Goal: Transaction & Acquisition: Purchase product/service

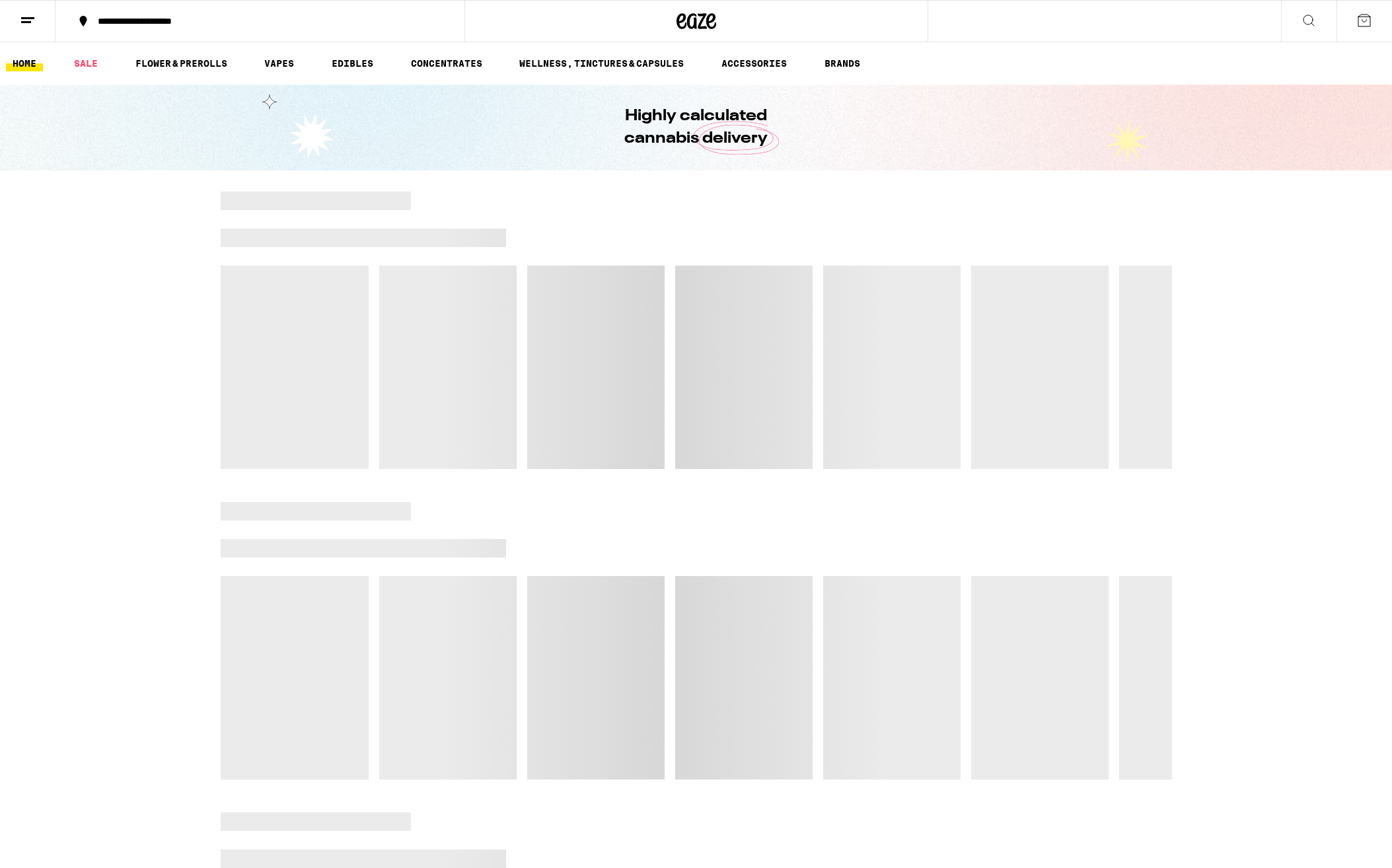
click at [1367, 21] on icon at bounding box center [1364, 21] width 16 height 16
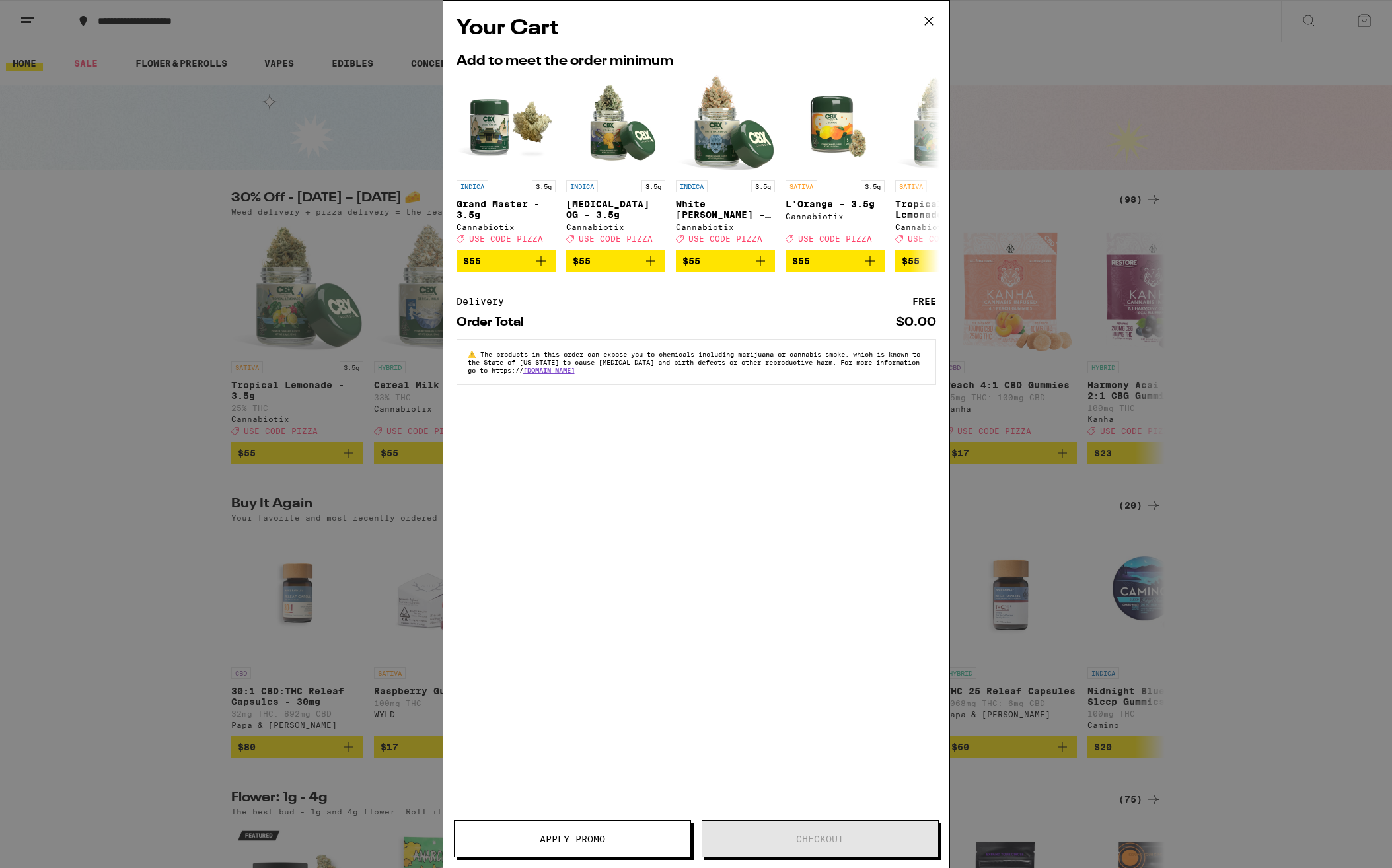
click at [930, 17] on icon at bounding box center [929, 21] width 20 height 20
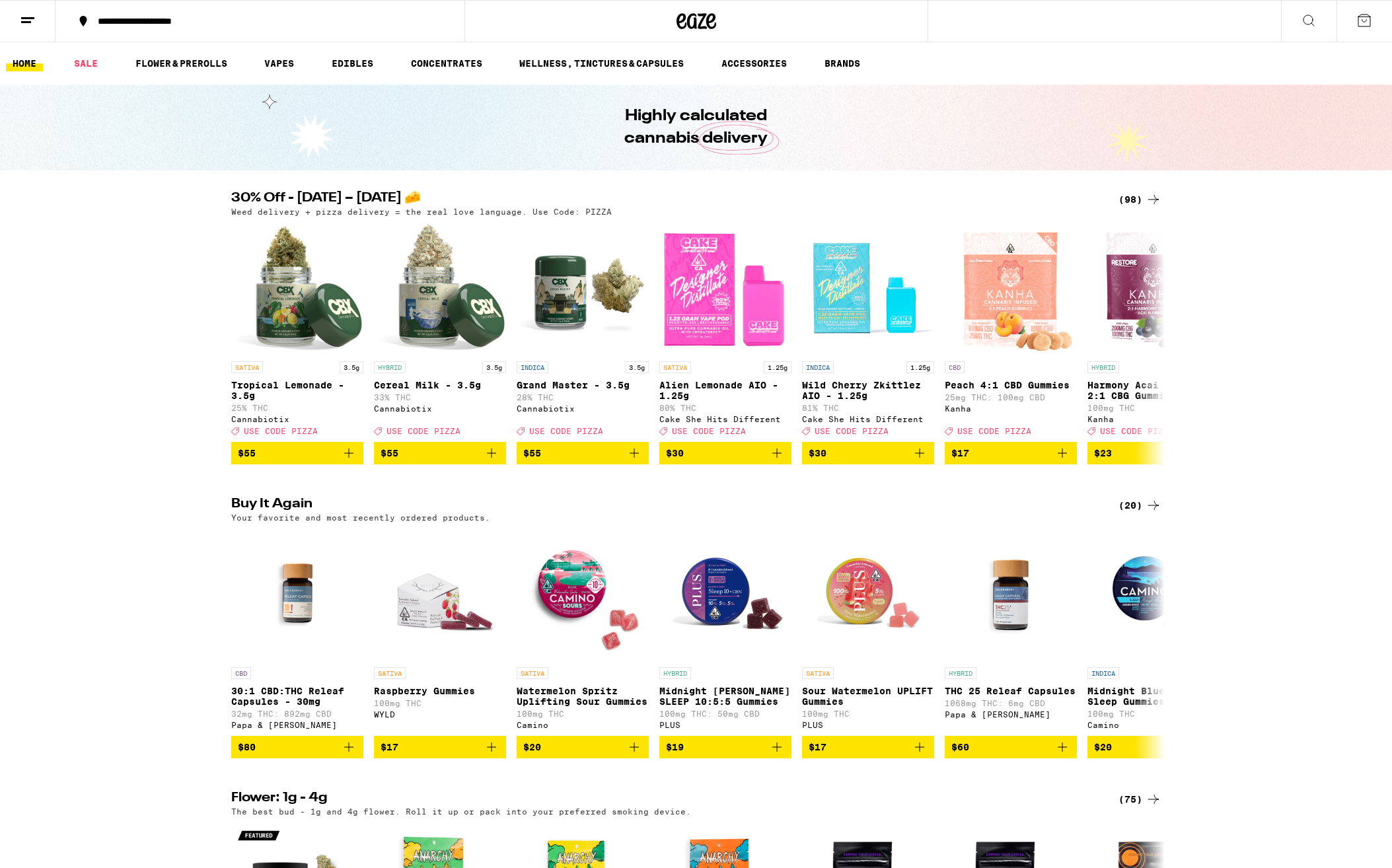
click at [31, 22] on line at bounding box center [26, 22] width 10 height 0
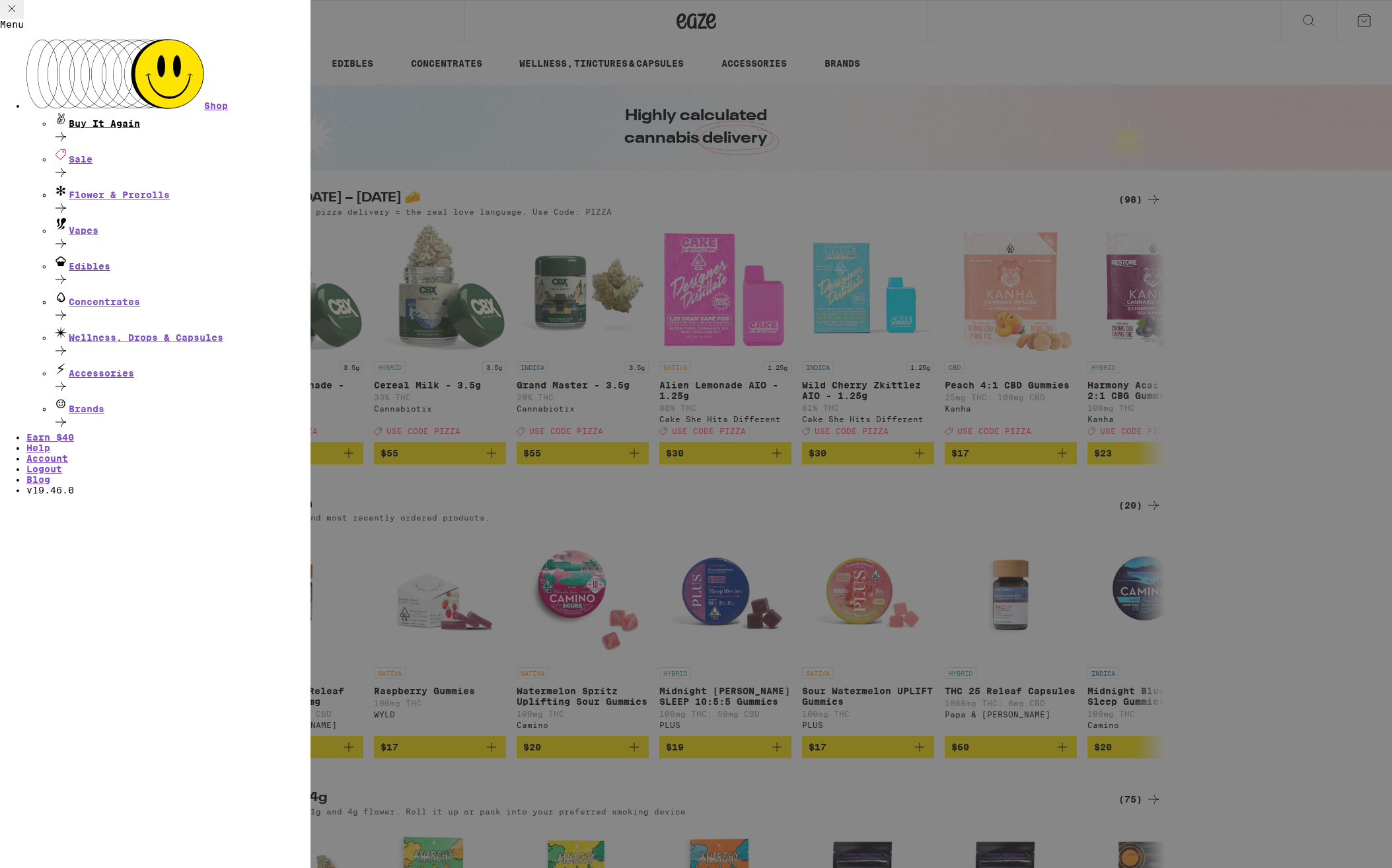
click at [139, 111] on div "Buy It Again" at bounding box center [182, 120] width 258 height 18
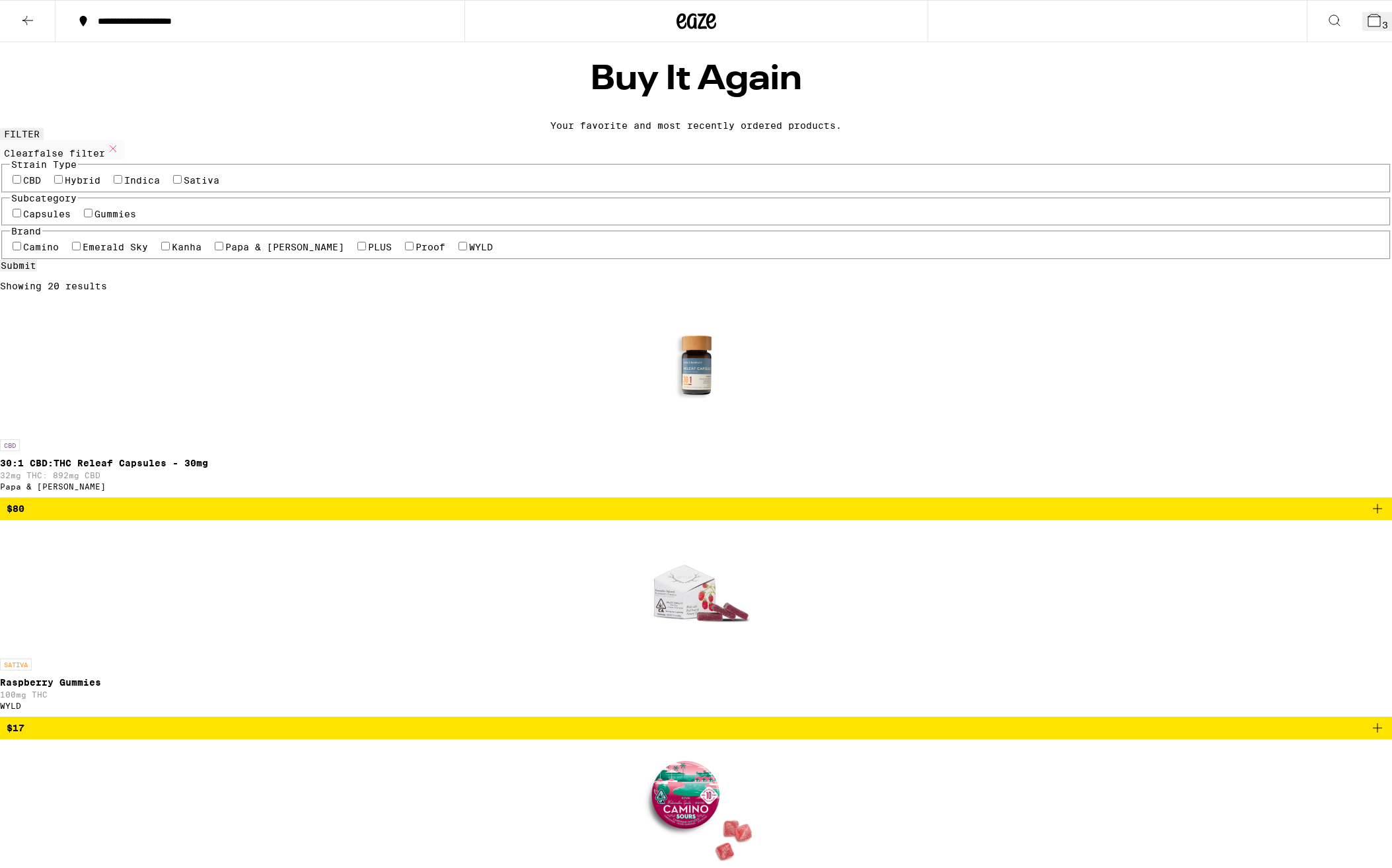
click at [1382, 22] on span "3" at bounding box center [1385, 25] width 6 height 11
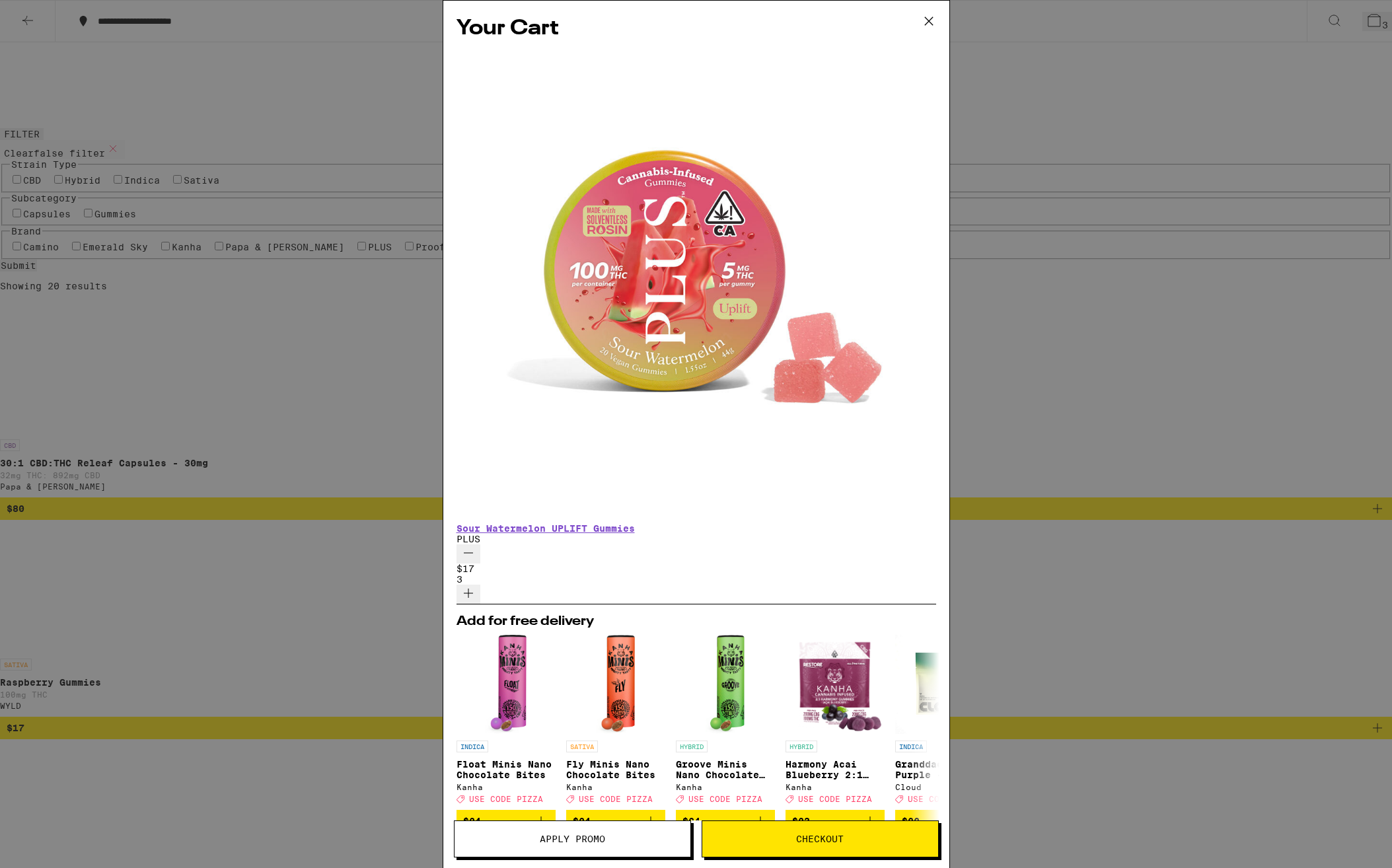
click at [934, 19] on icon at bounding box center [929, 21] width 20 height 20
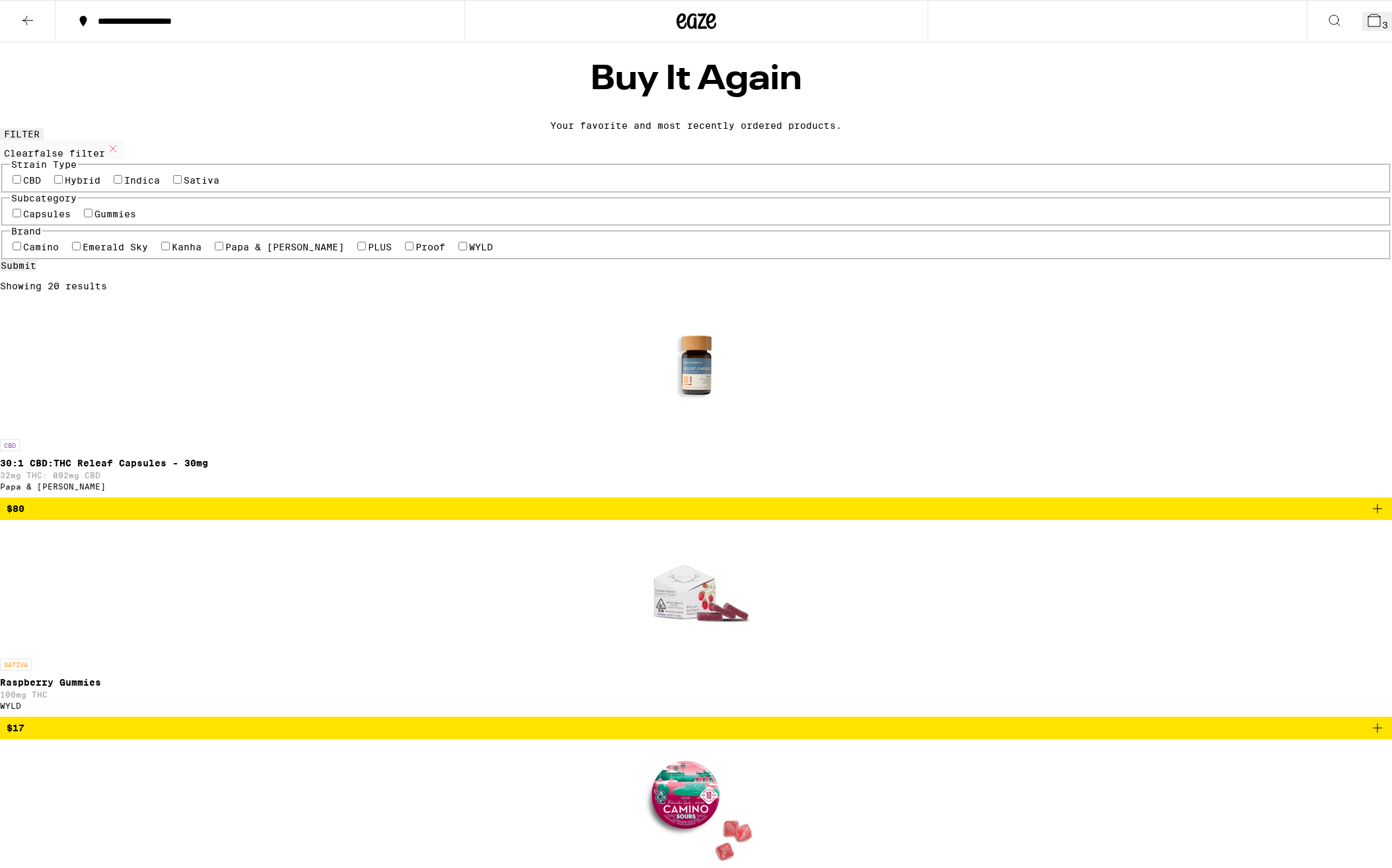
click at [1370, 720] on icon "Add to bag" at bounding box center [1378, 728] width 16 height 16
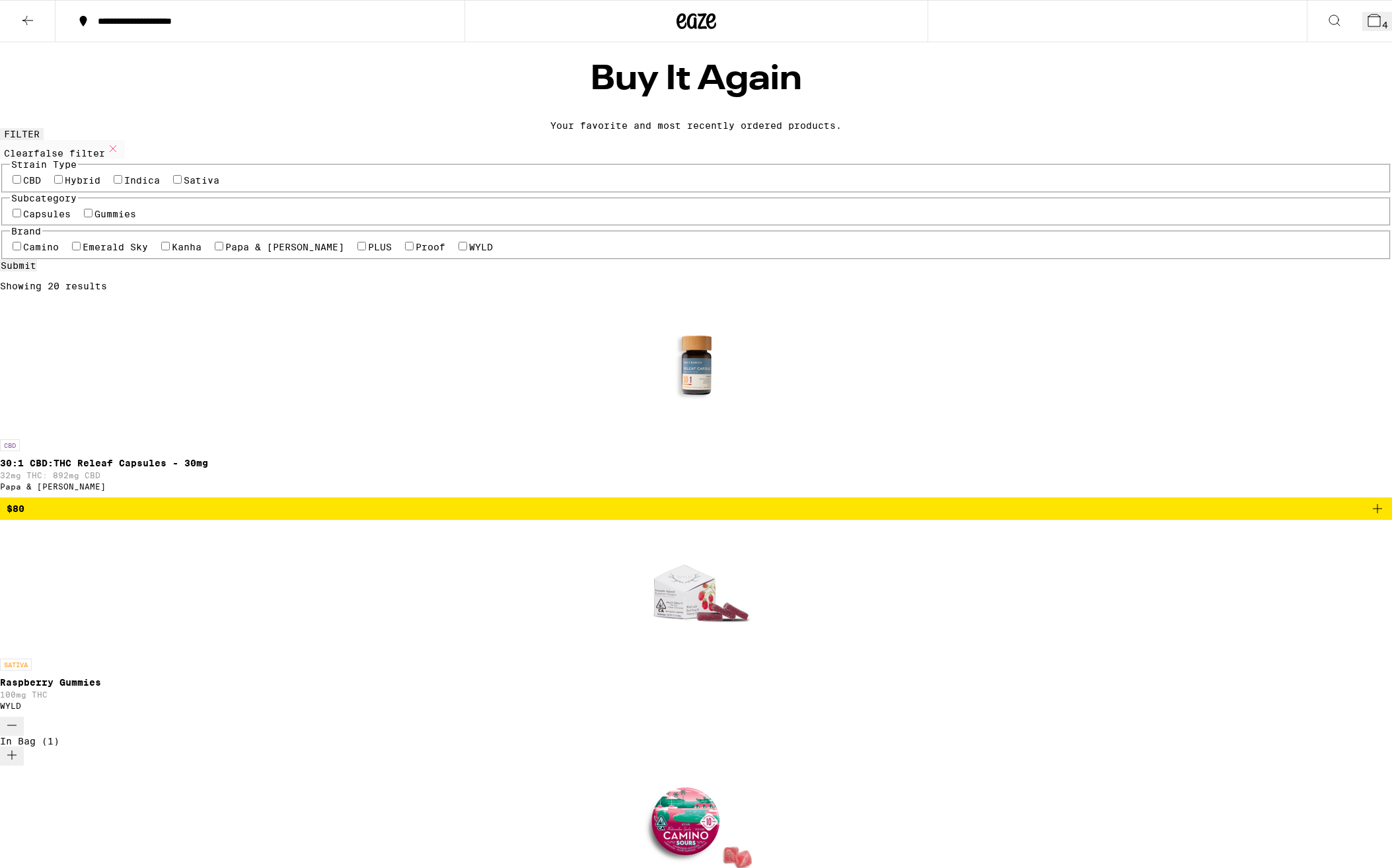
click at [1369, 15] on icon at bounding box center [1374, 20] width 12 height 12
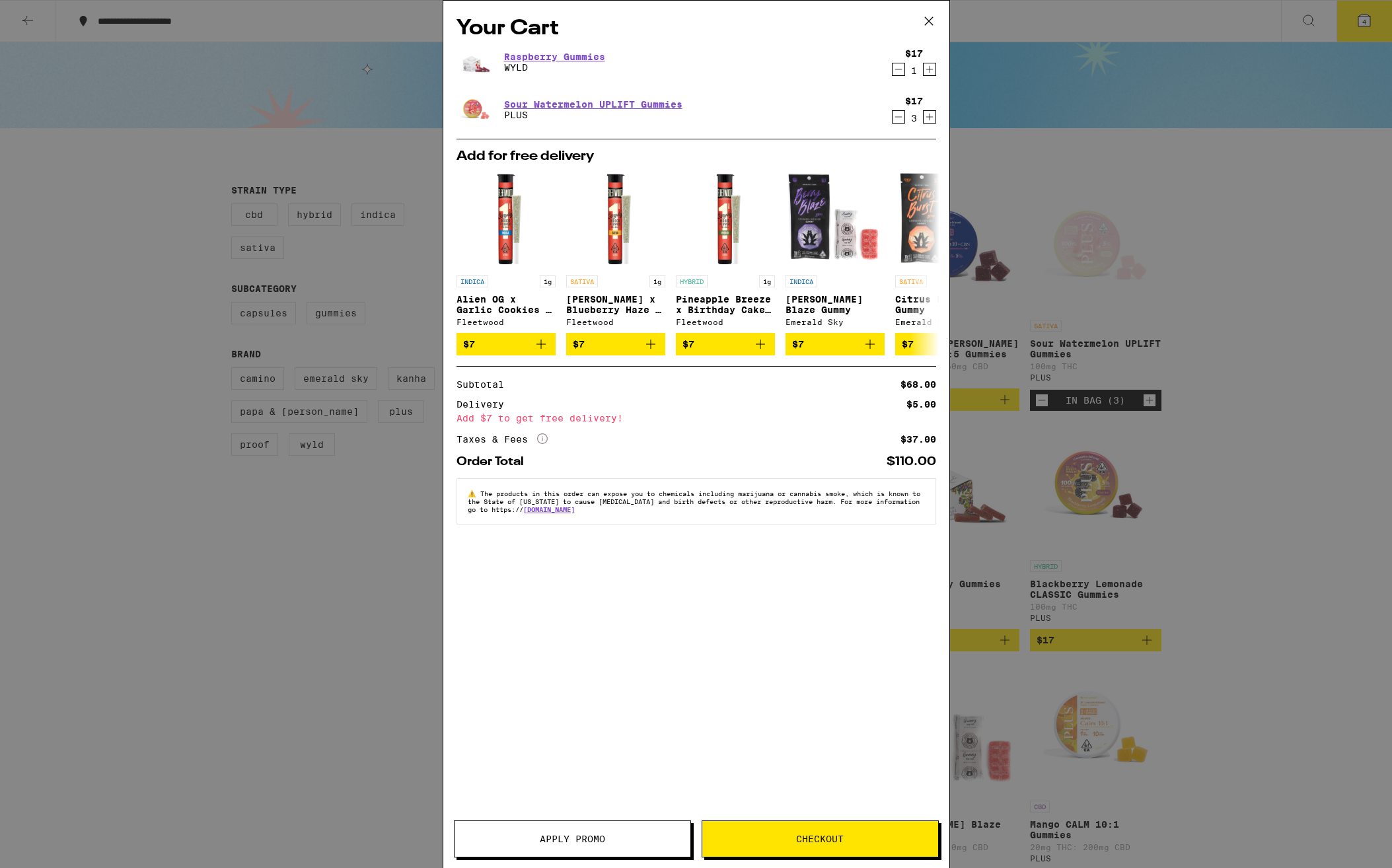
click at [804, 841] on span "Checkout" at bounding box center [820, 839] width 48 height 9
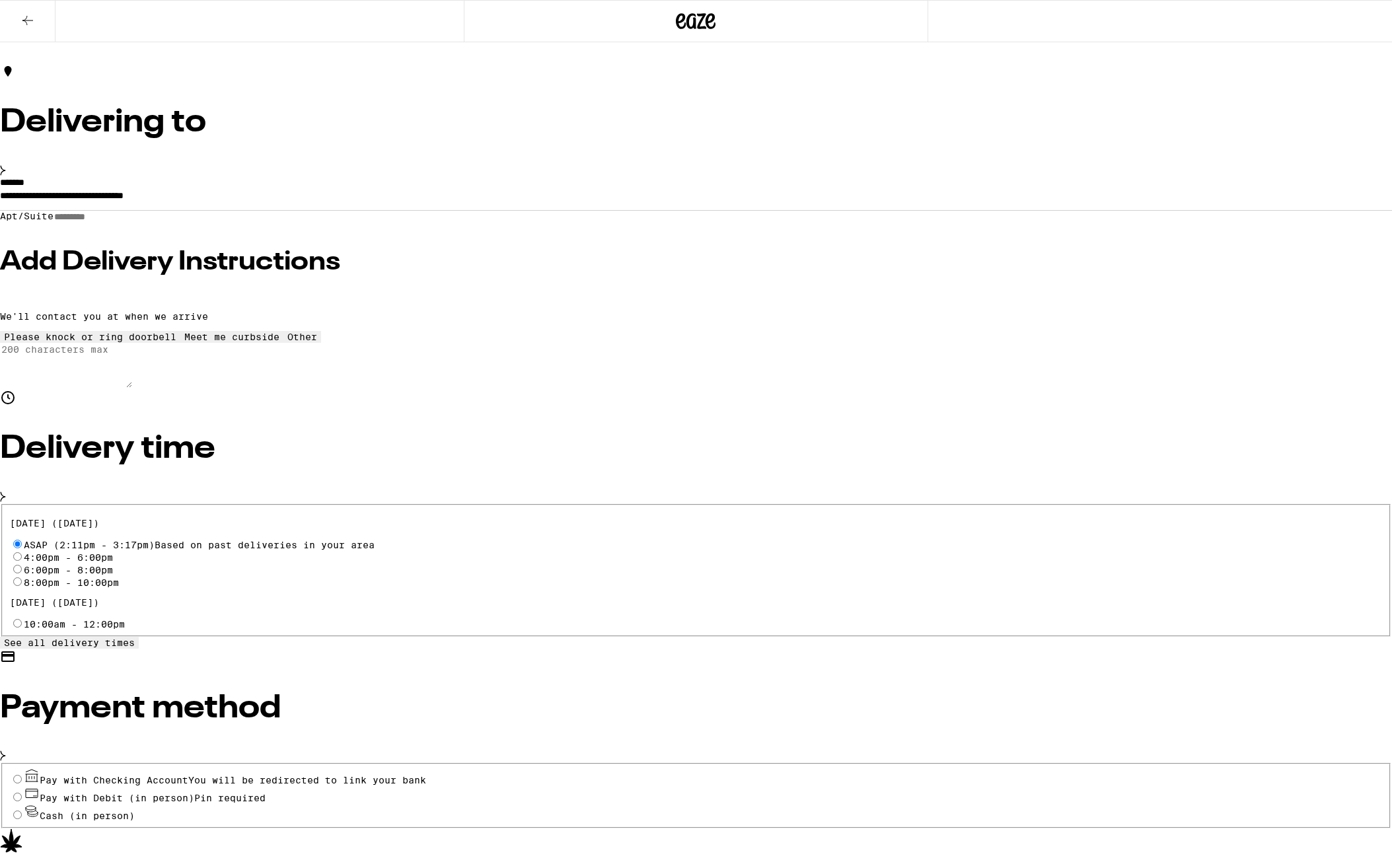
scroll to position [36, 0]
click at [22, 811] on input "Cash (in person)" at bounding box center [18, 816] width 9 height 9
radio input "true"
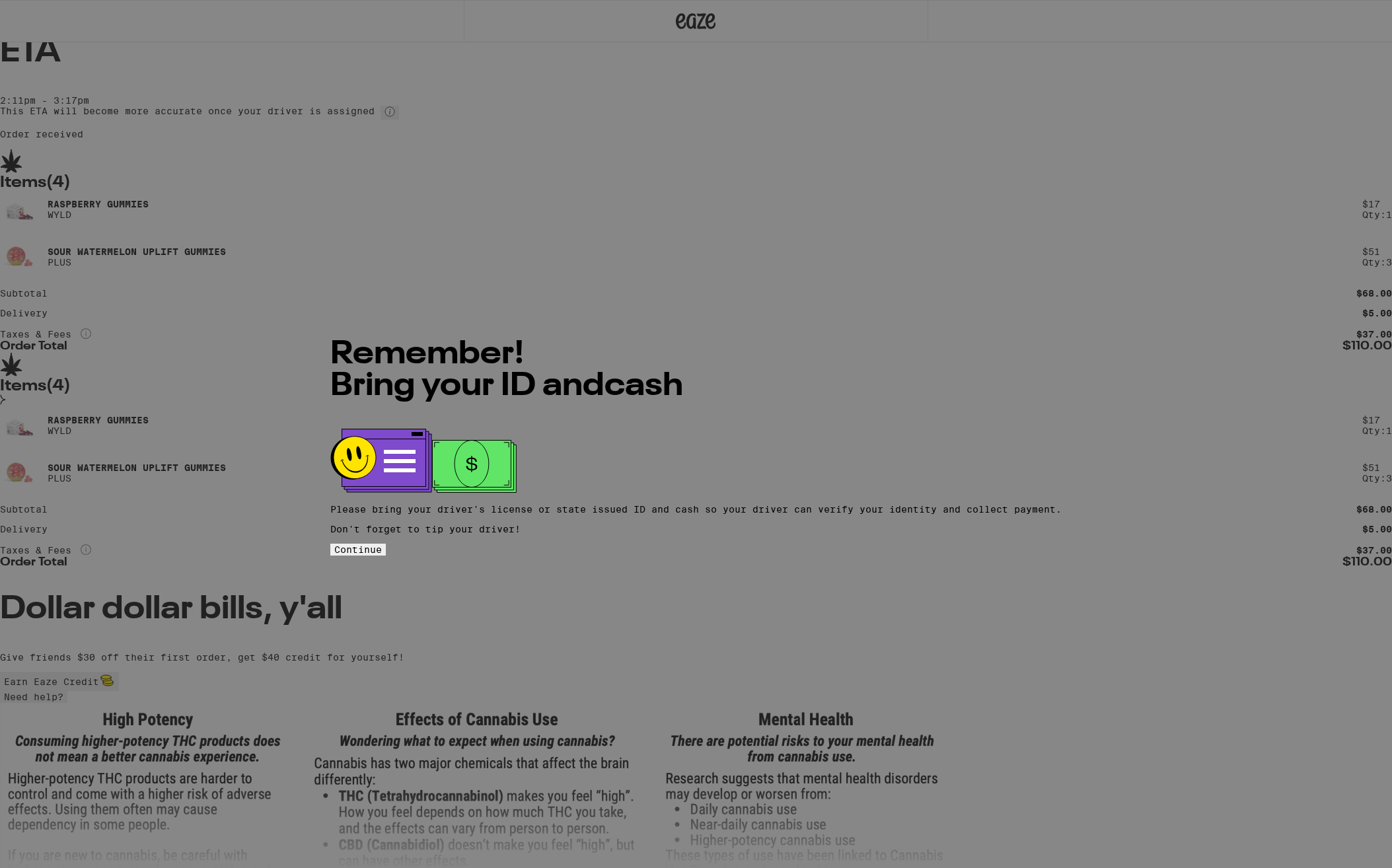
click at [382, 545] on span "Continue" at bounding box center [358, 550] width 48 height 11
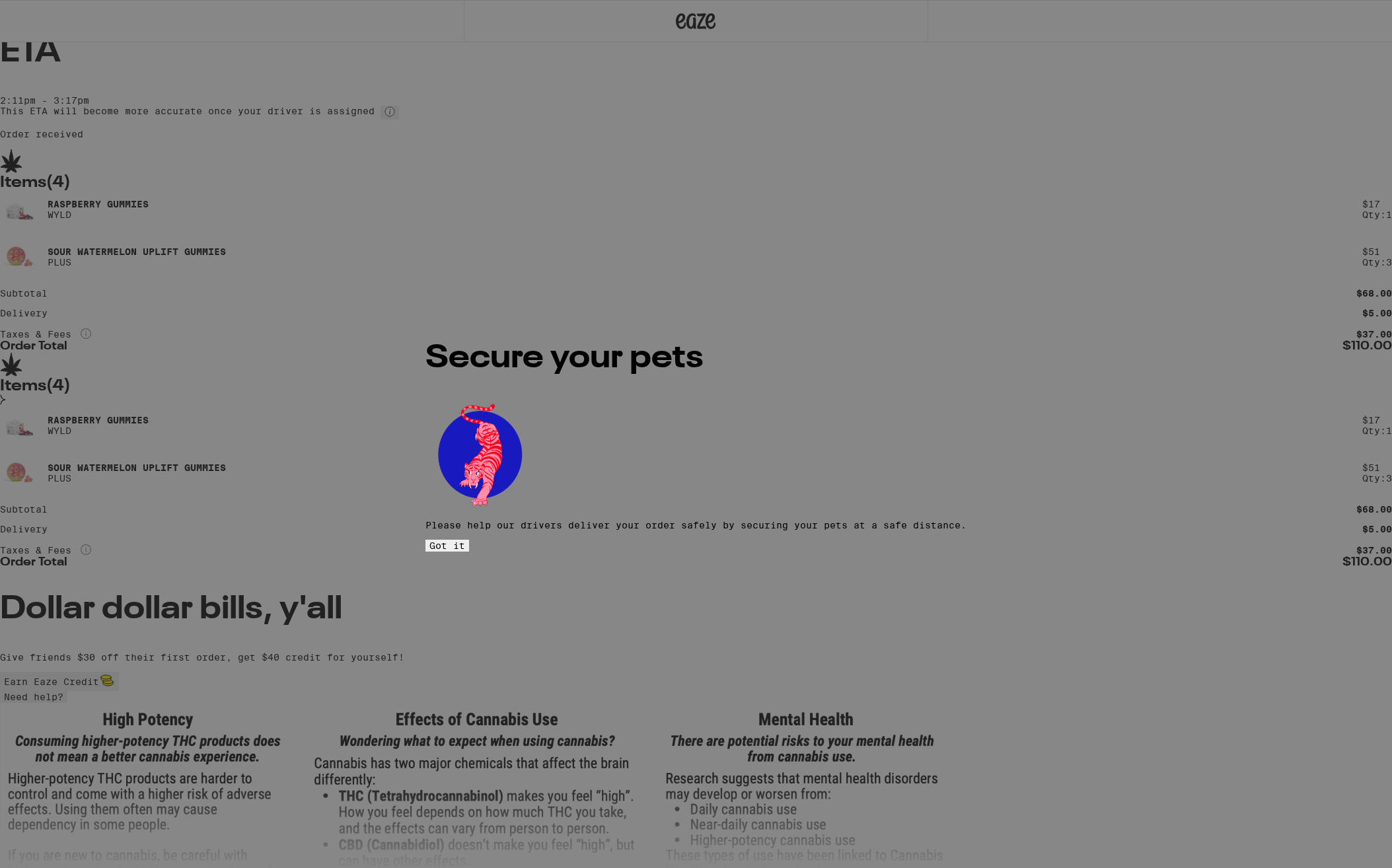
click at [465, 540] on span "Got it" at bounding box center [448, 545] width 36 height 11
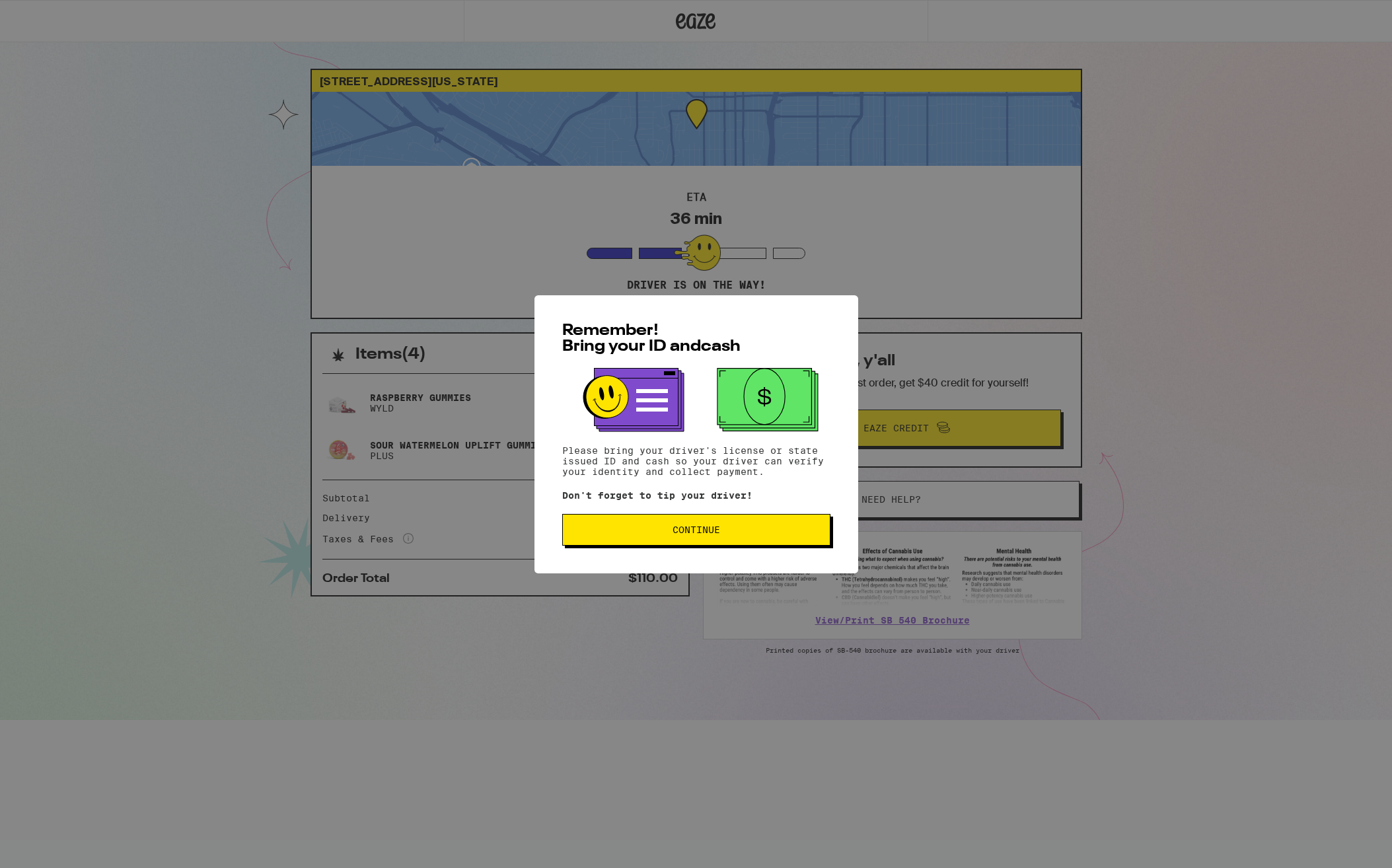
click at [667, 527] on span "Continue" at bounding box center [696, 529] width 245 height 9
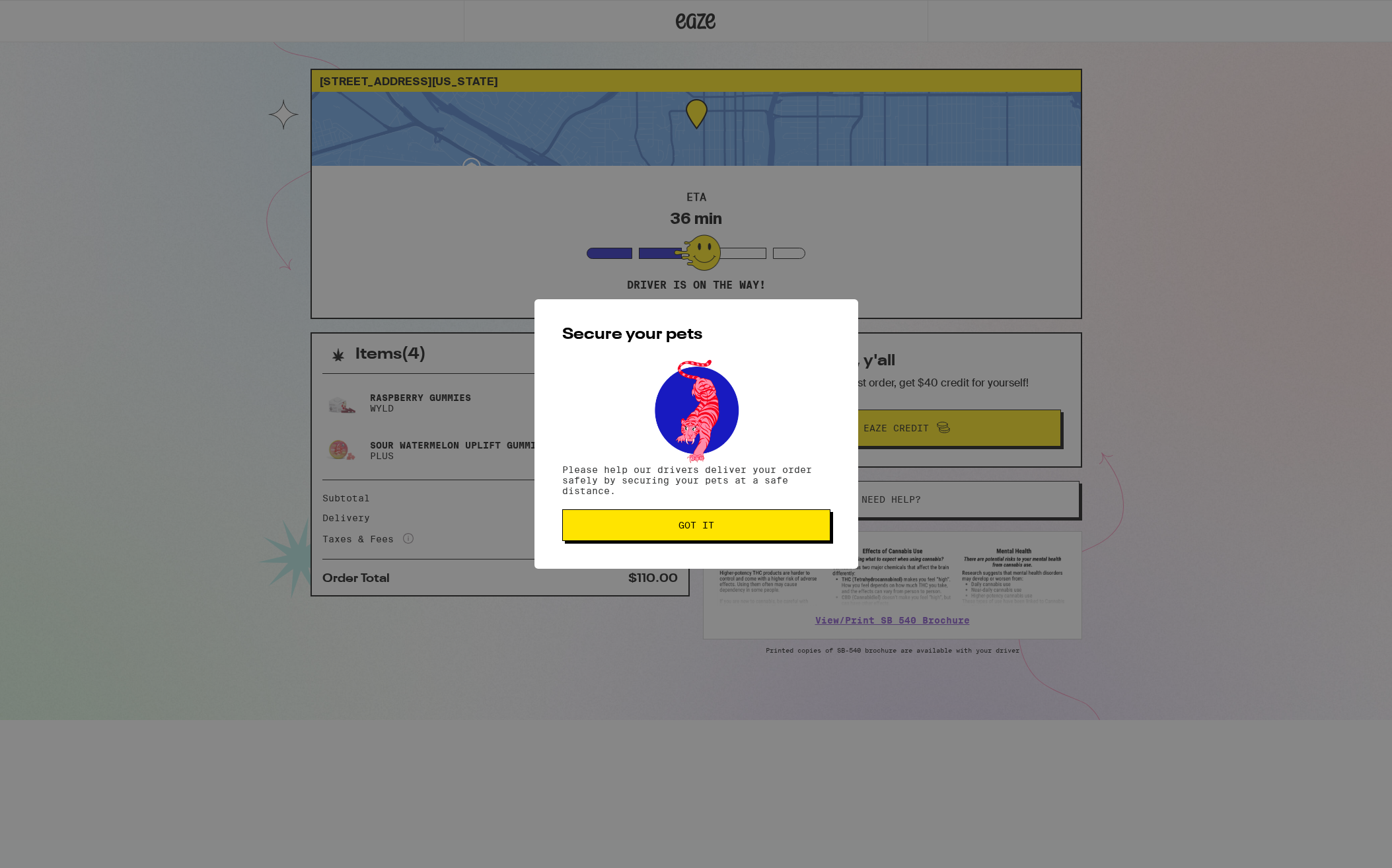
click at [705, 530] on span "Got it" at bounding box center [696, 525] width 36 height 9
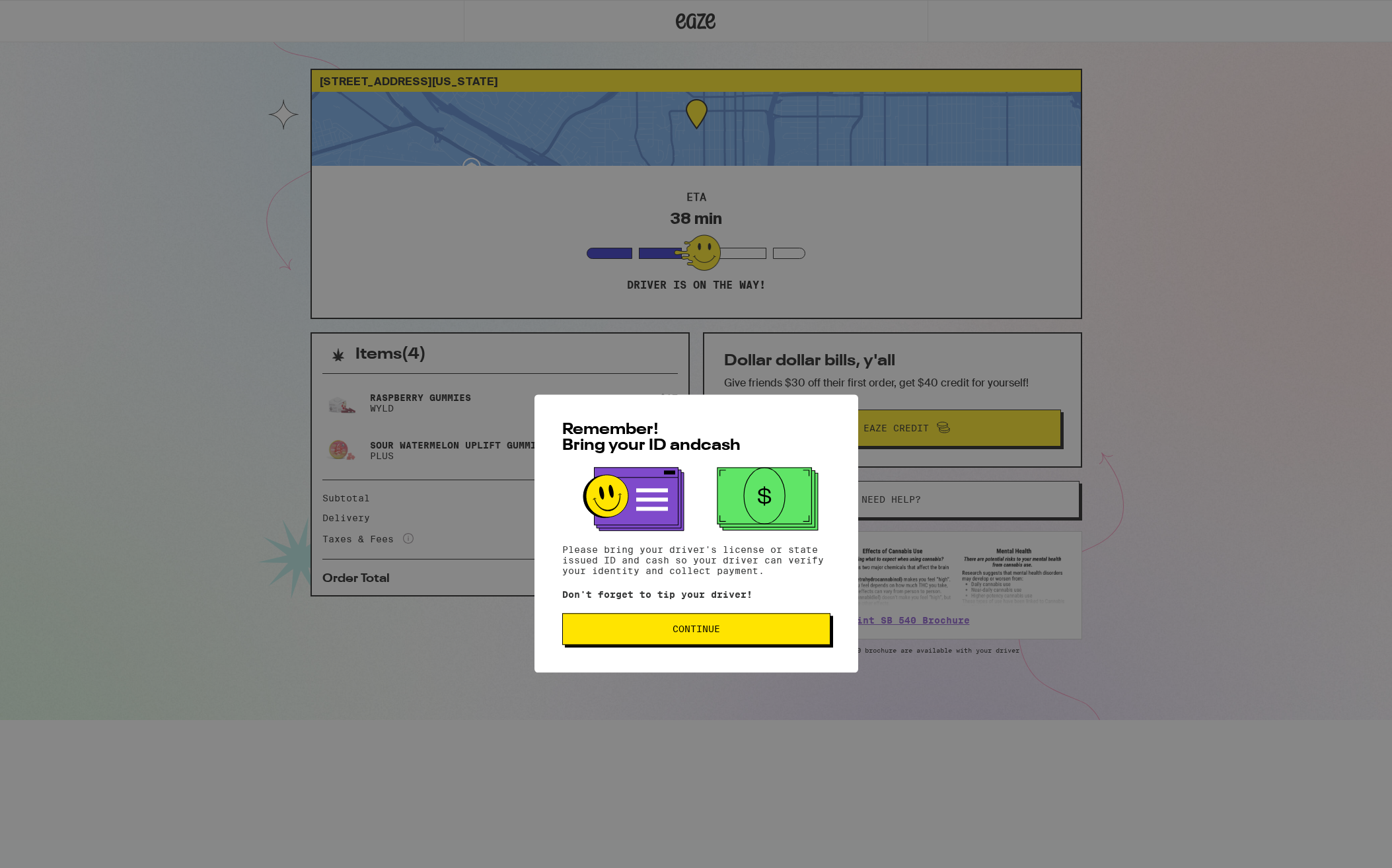
click at [680, 535] on span "Continue" at bounding box center [696, 529] width 48 height 9
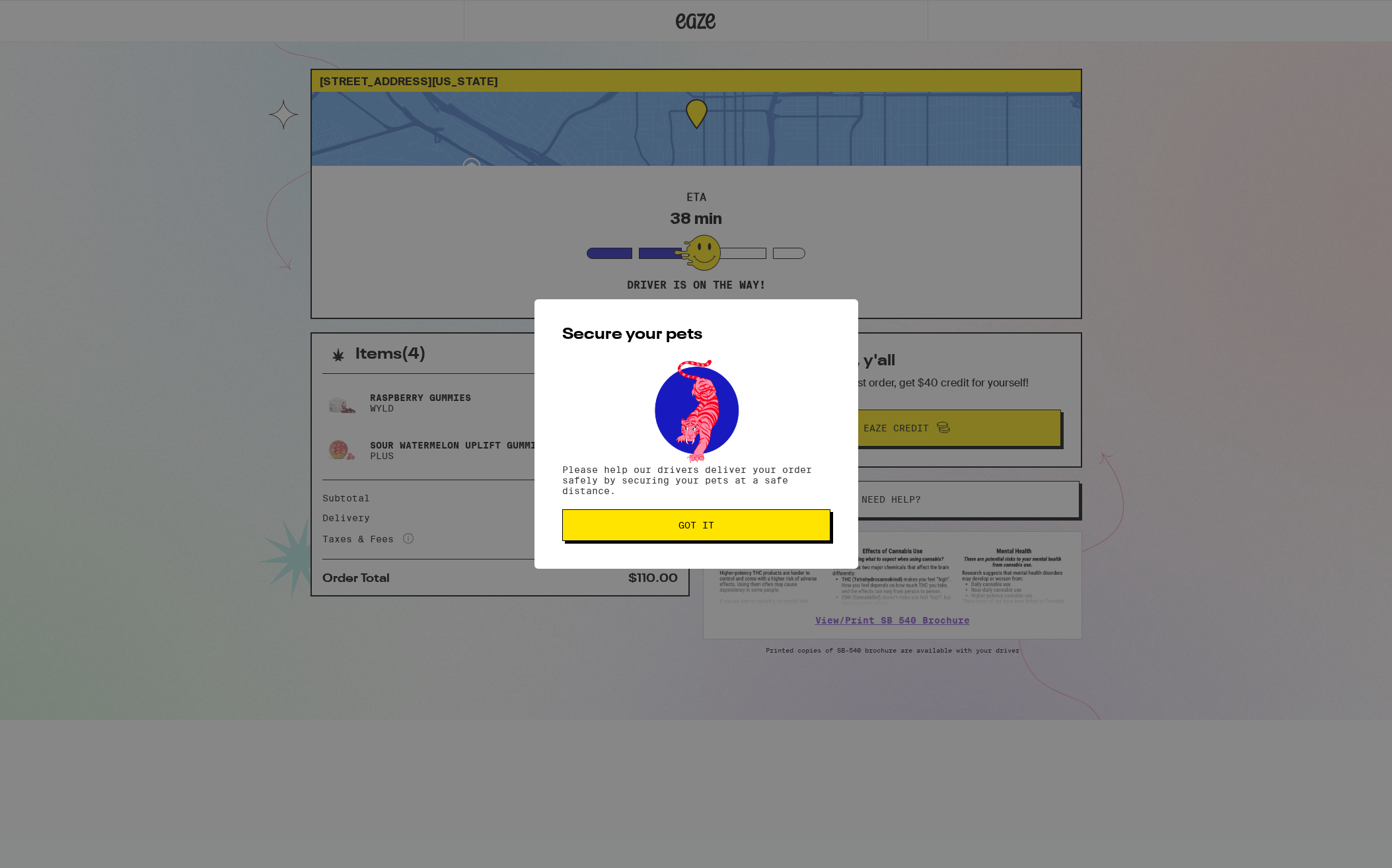
click at [703, 529] on span "Got it" at bounding box center [696, 525] width 36 height 9
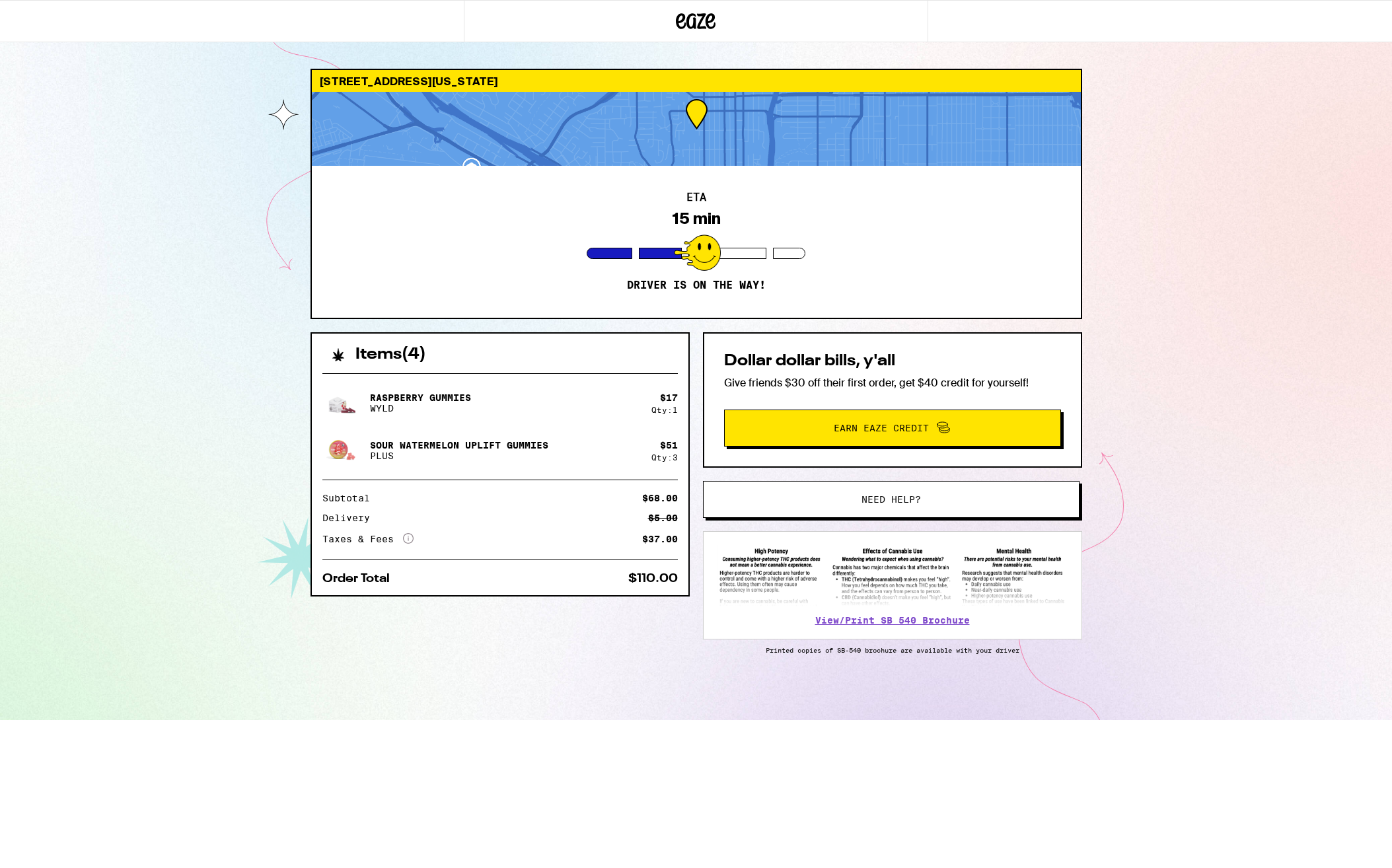
click at [935, 119] on div at bounding box center [696, 128] width 769 height 74
drag, startPoint x: 863, startPoint y: 138, endPoint x: 870, endPoint y: 93, distance: 45.5
click at [870, 93] on div at bounding box center [696, 128] width 769 height 74
drag, startPoint x: 936, startPoint y: 137, endPoint x: 947, endPoint y: 135, distance: 11.2
click at [855, 113] on div at bounding box center [696, 128] width 769 height 74
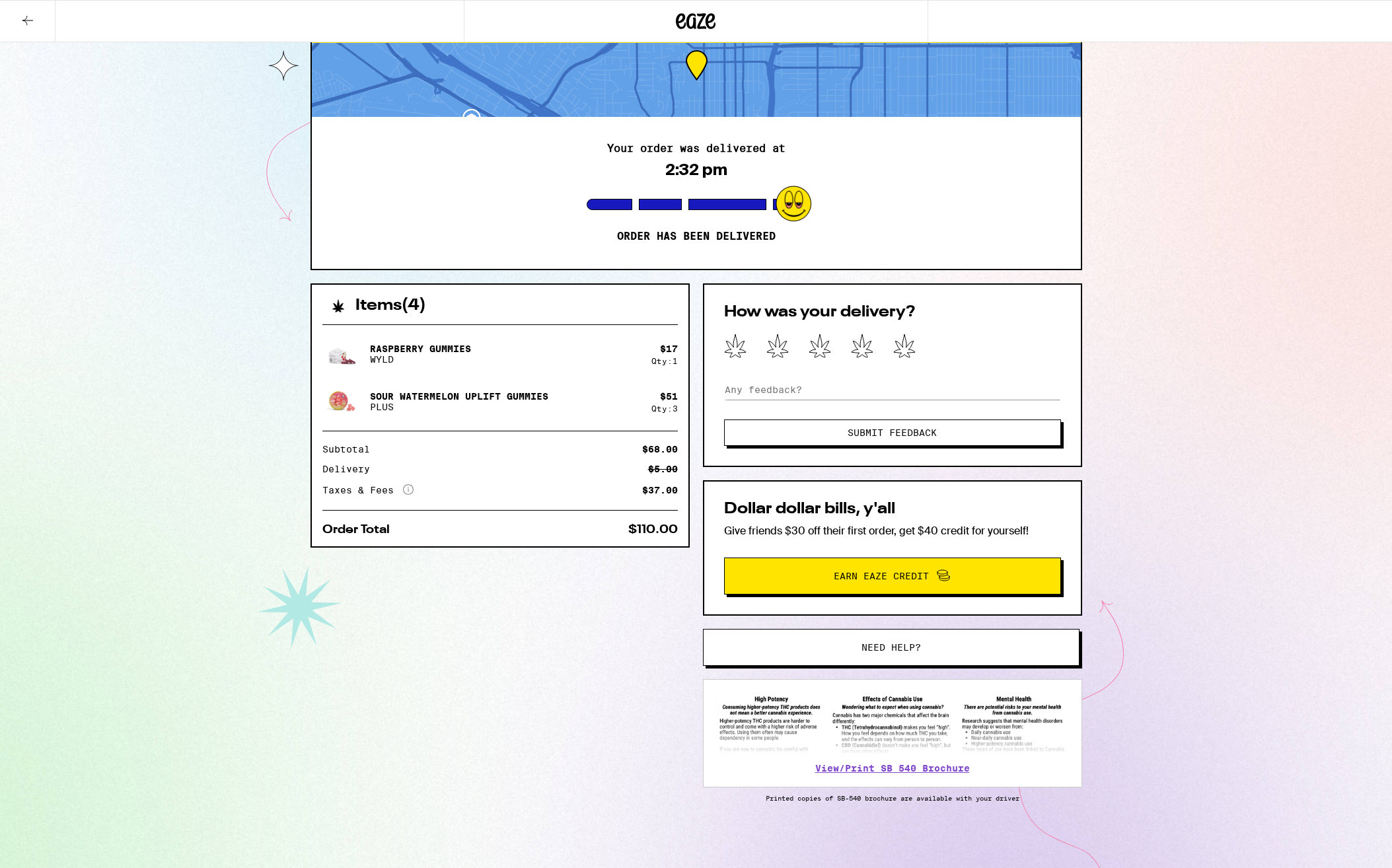
scroll to position [52, 0]
click at [905, 347] on icon at bounding box center [905, 346] width 22 height 23
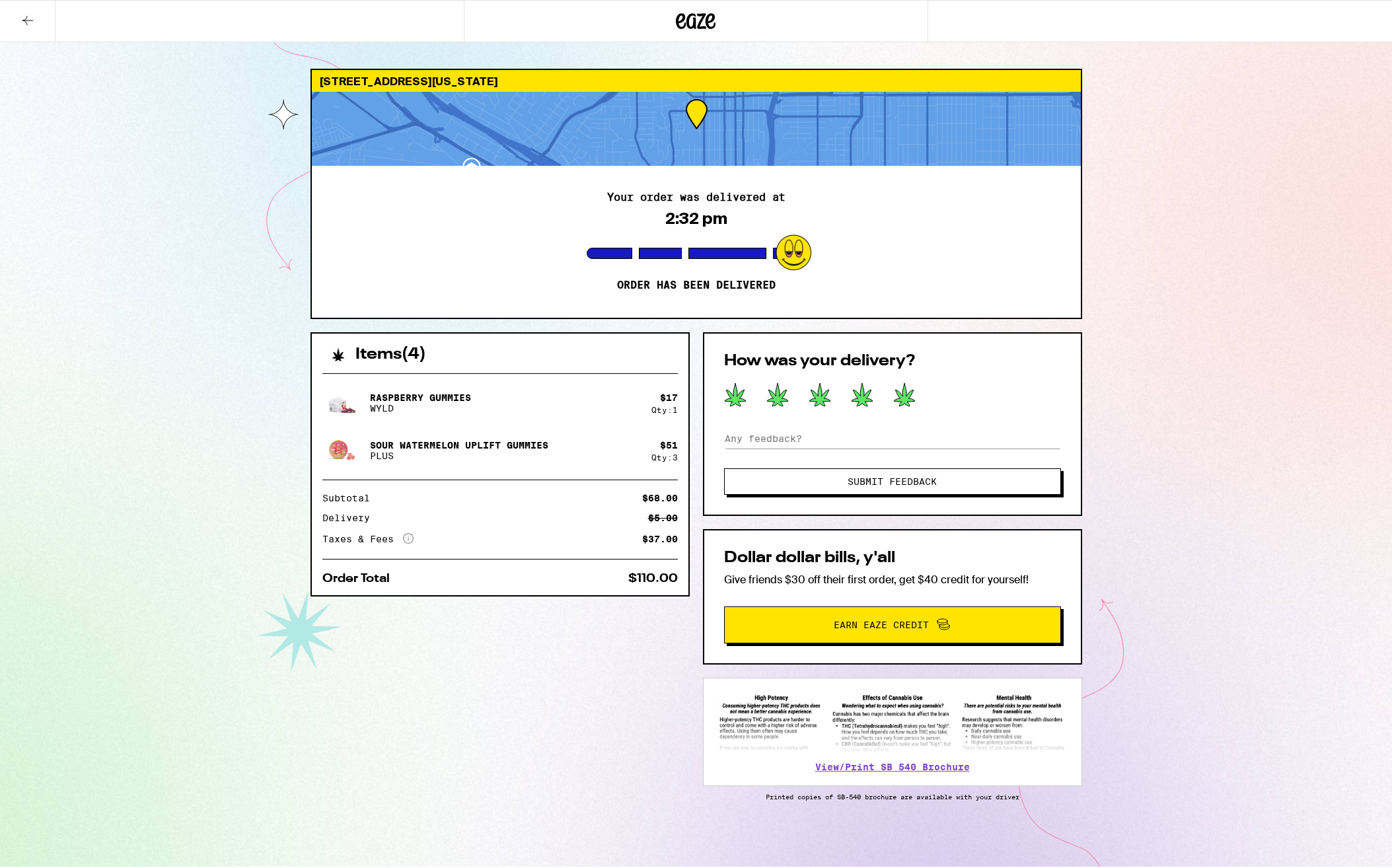
scroll to position [2, 0]
